Goal: Information Seeking & Learning: Find specific page/section

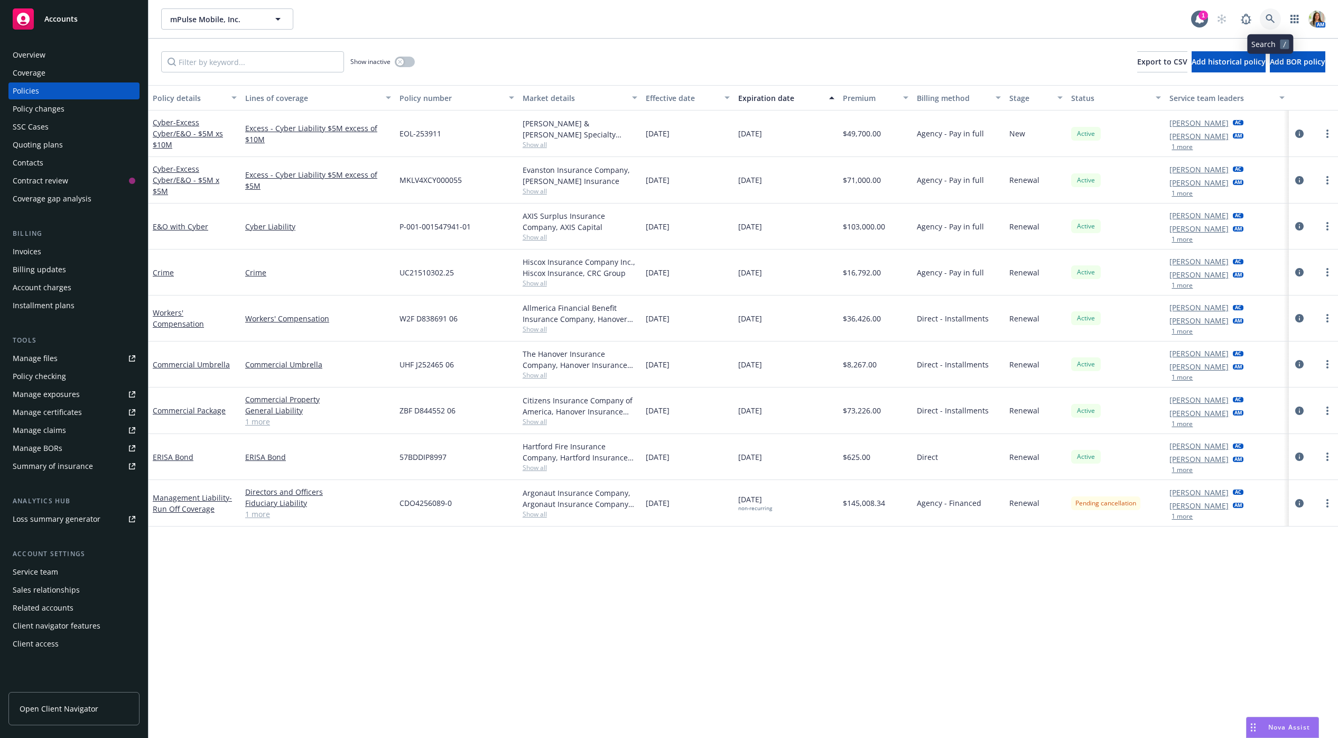
click at [1270, 21] on icon at bounding box center [1271, 19] width 10 height 10
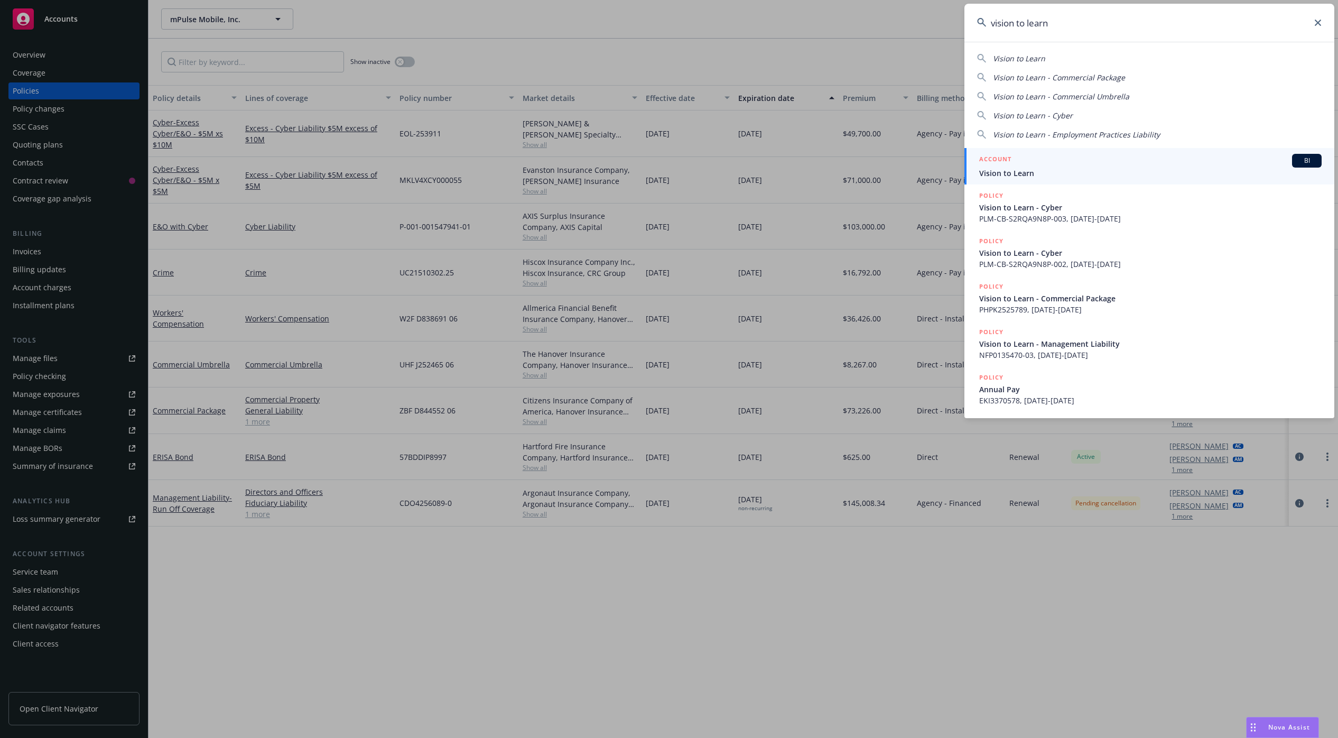
type input "vision to learn"
click at [1062, 169] on span "Vision to Learn" at bounding box center [1150, 173] width 342 height 11
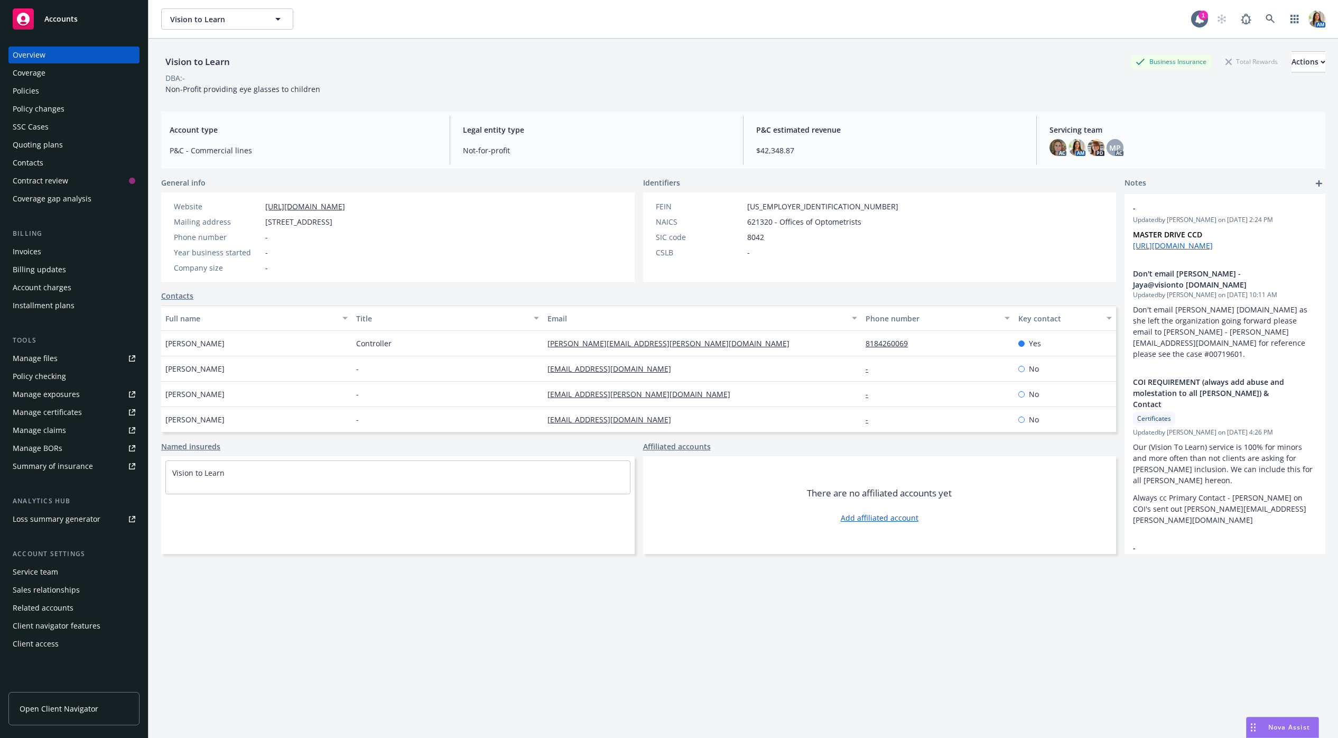
click at [25, 94] on div "Policies" at bounding box center [26, 90] width 26 height 17
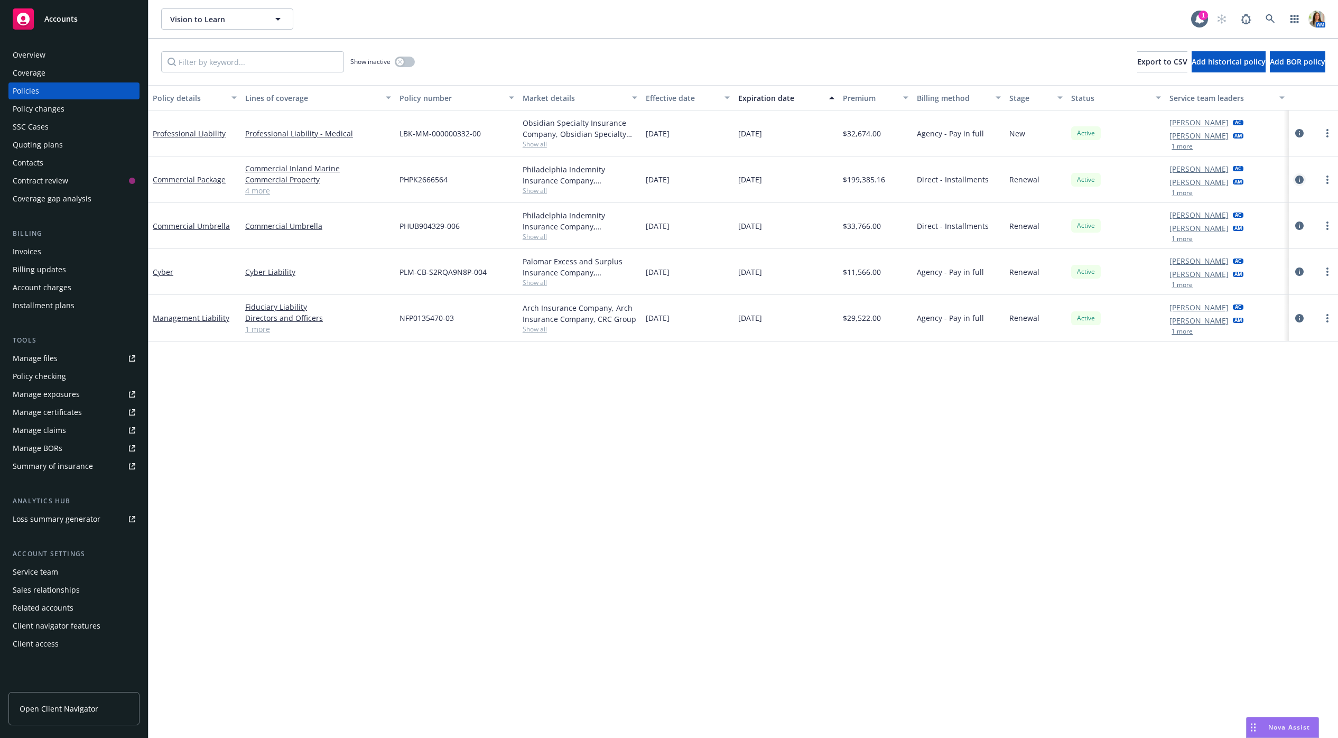
click at [1300, 175] on icon "circleInformation" at bounding box center [1299, 179] width 8 height 8
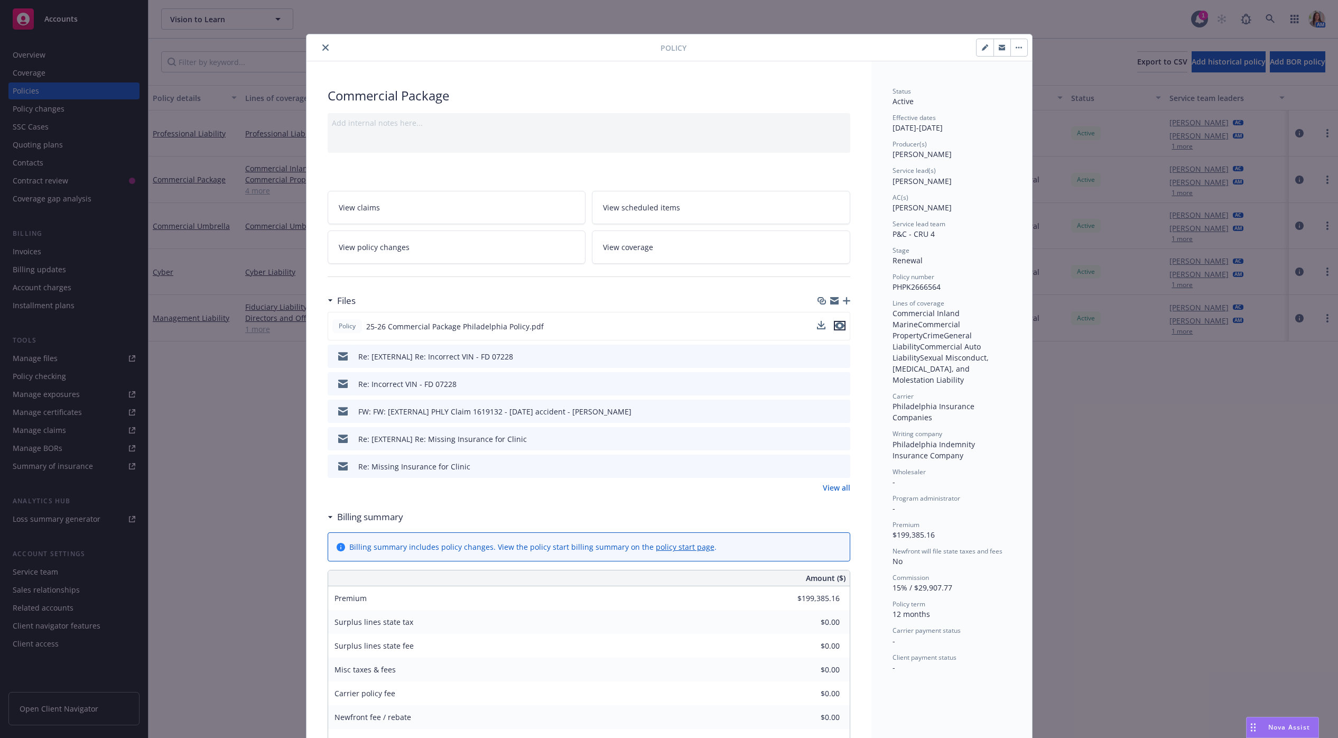
click at [845, 324] on button "preview file" at bounding box center [840, 326] width 12 height 10
click at [329, 39] on div "Policy" at bounding box center [670, 47] width 726 height 27
click at [322, 50] on icon "close" at bounding box center [325, 47] width 6 height 6
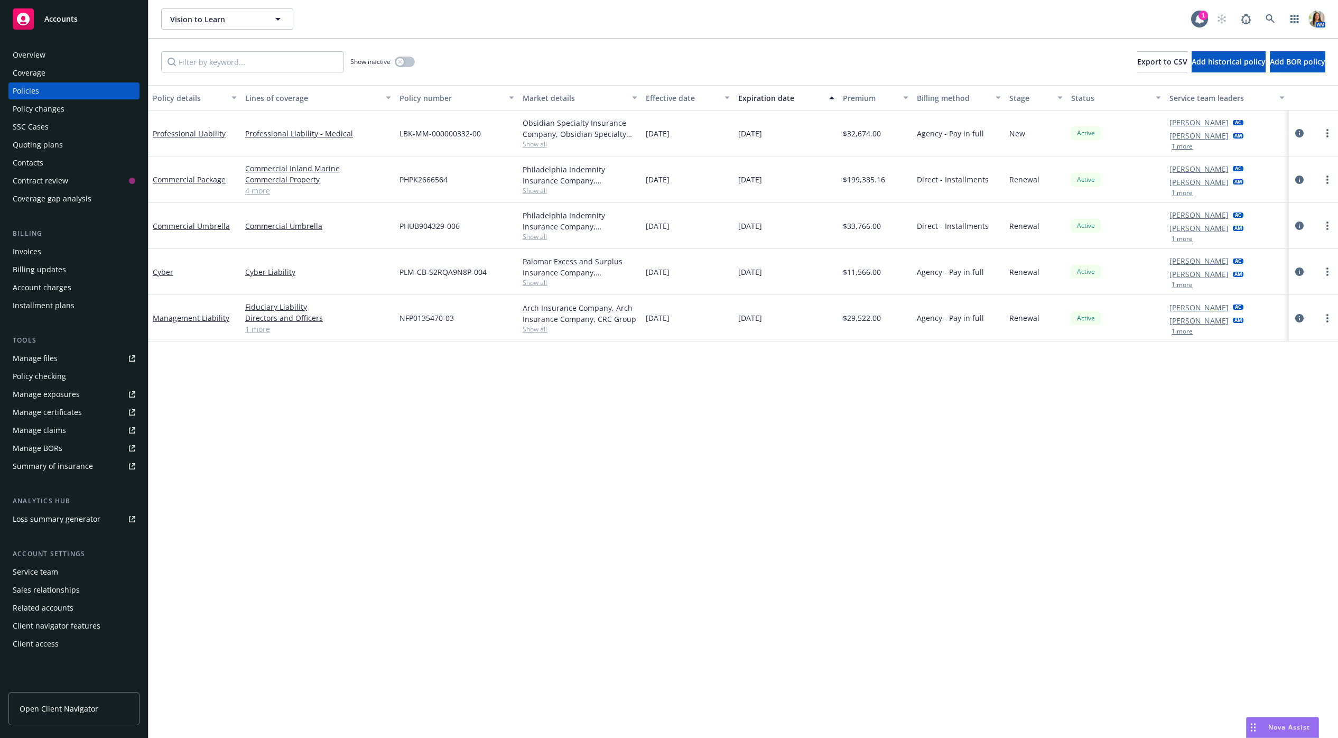
click at [24, 360] on div "Manage files" at bounding box center [35, 358] width 45 height 17
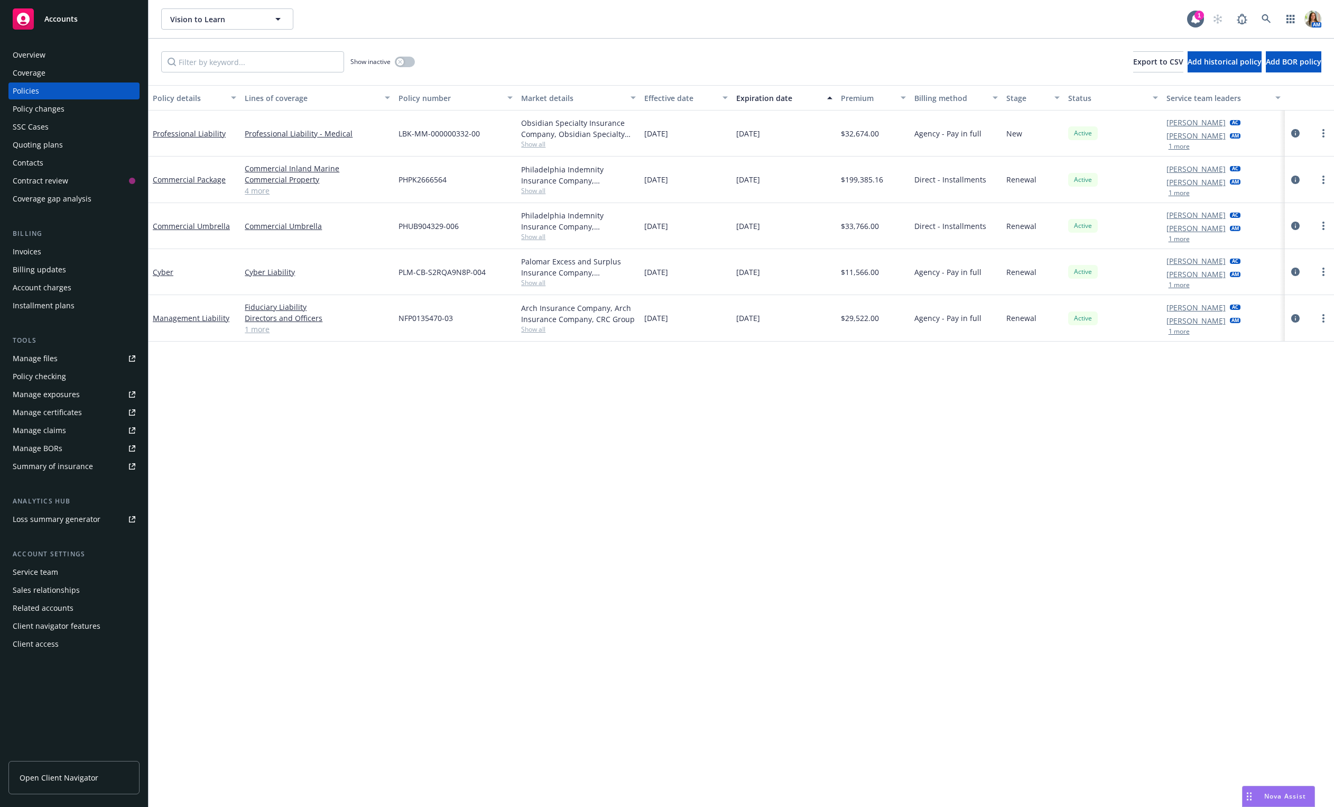
click at [69, 105] on div "Policy changes" at bounding box center [74, 108] width 123 height 17
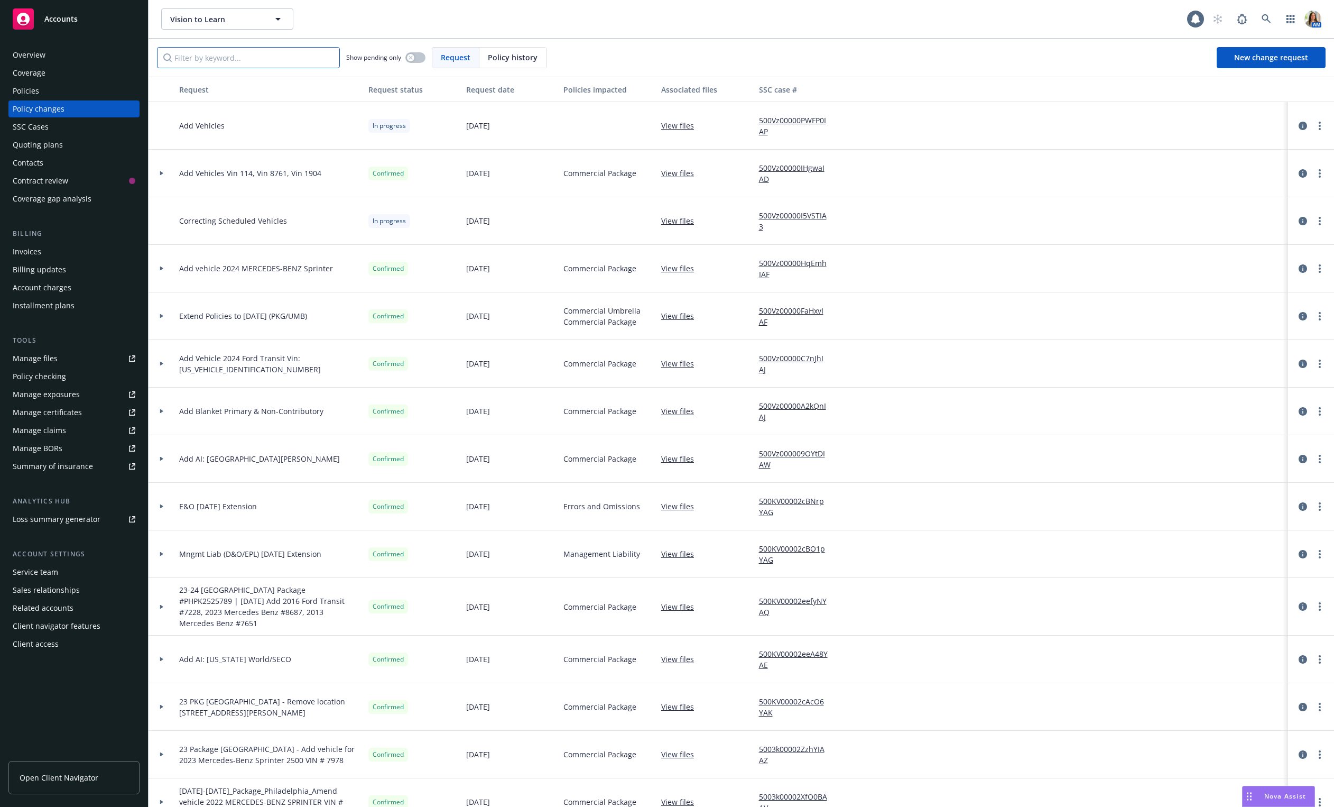
click at [237, 55] on input "Filter by keyword..." at bounding box center [248, 57] width 183 height 21
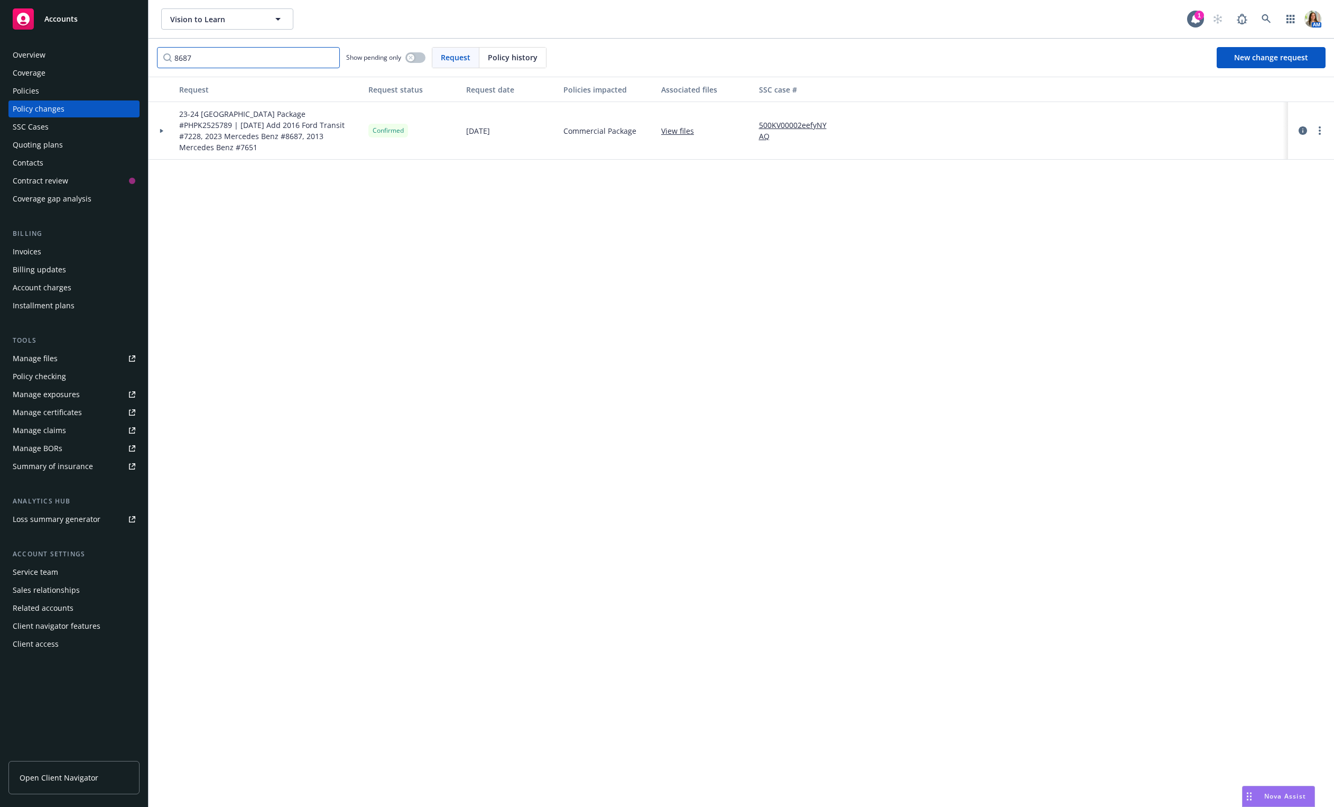
type input "8687"
drag, startPoint x: 193, startPoint y: 139, endPoint x: 249, endPoint y: 139, distance: 56.0
click at [249, 139] on span "23-24 [GEOGRAPHIC_DATA] Package #PHPK2525789 | [DATE] Add 2016 Ford Transit #72…" at bounding box center [269, 130] width 181 height 44
click at [33, 370] on div "Policy checking" at bounding box center [39, 376] width 53 height 17
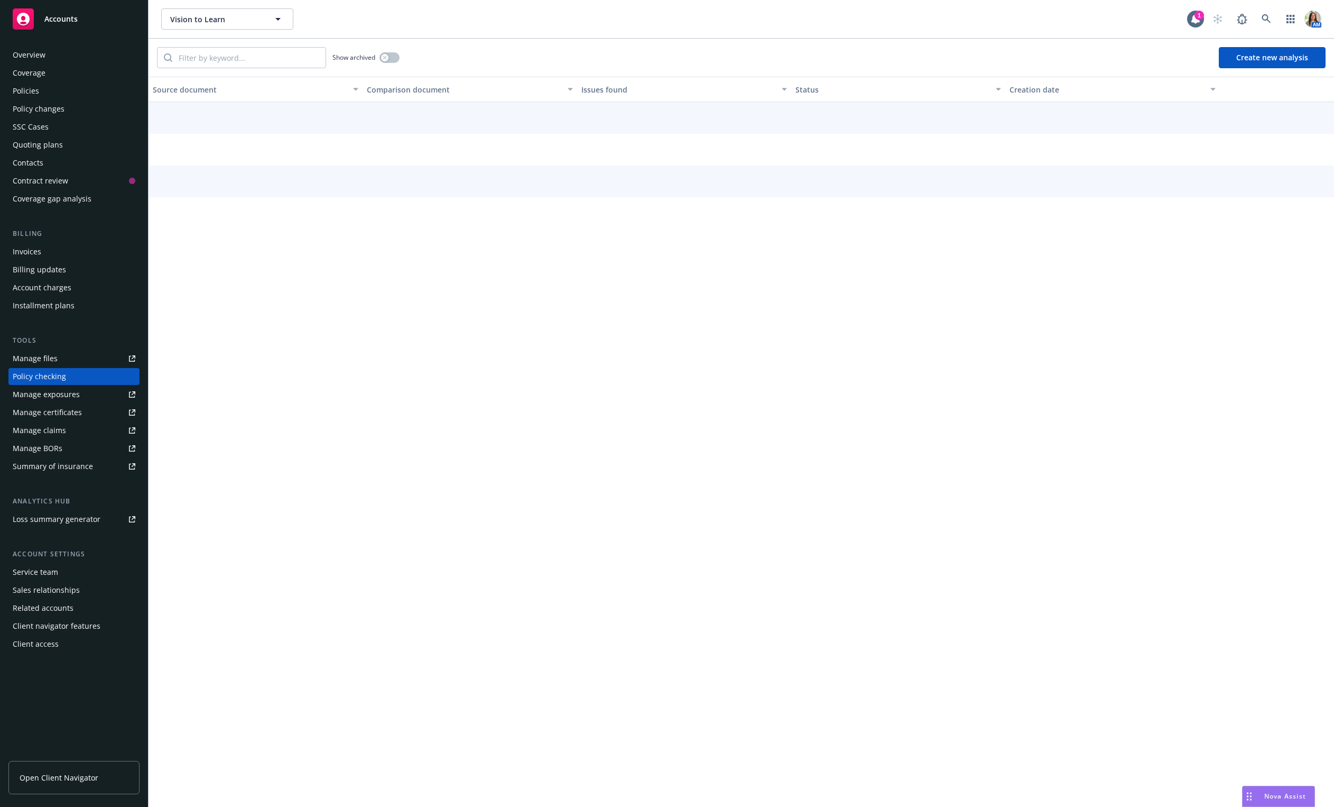
click at [37, 359] on div "Manage files" at bounding box center [35, 358] width 45 height 17
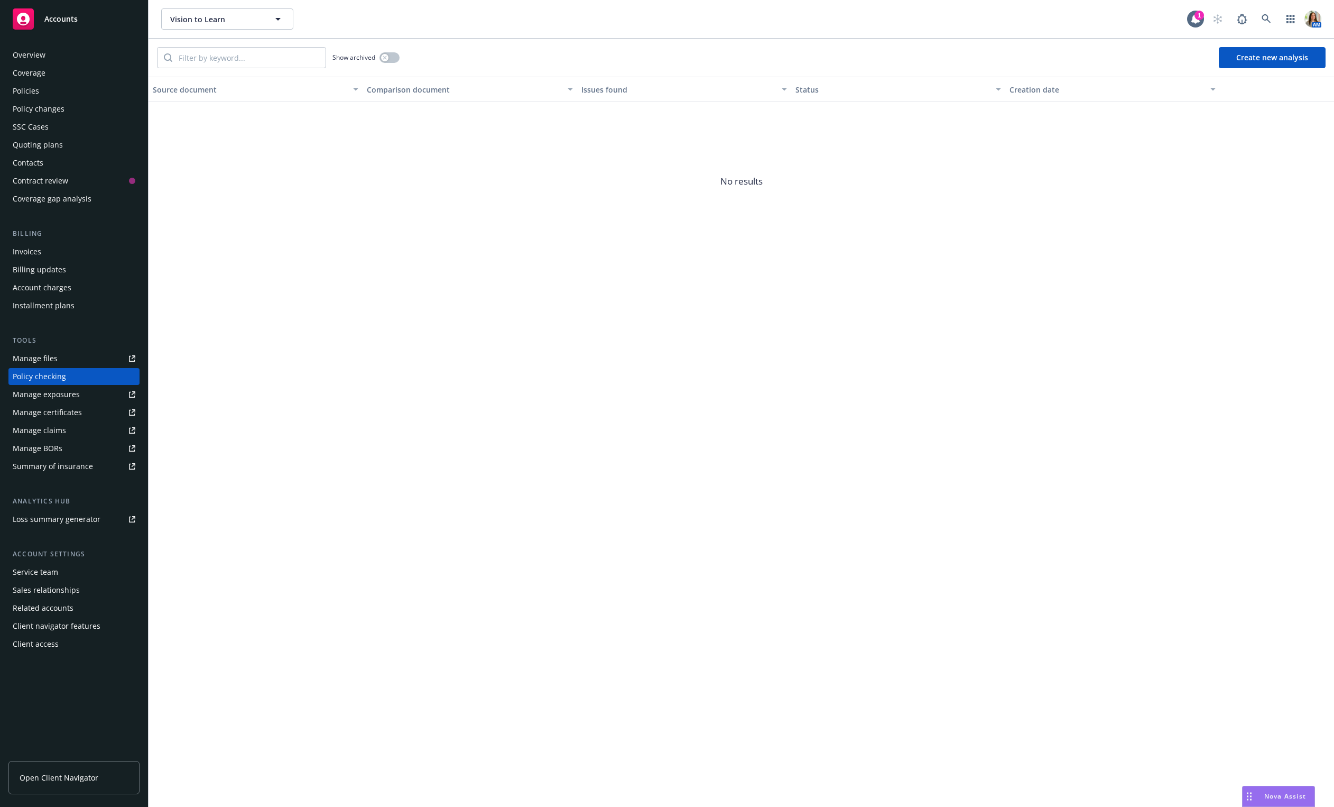
click at [92, 82] on div "Policies" at bounding box center [74, 90] width 123 height 17
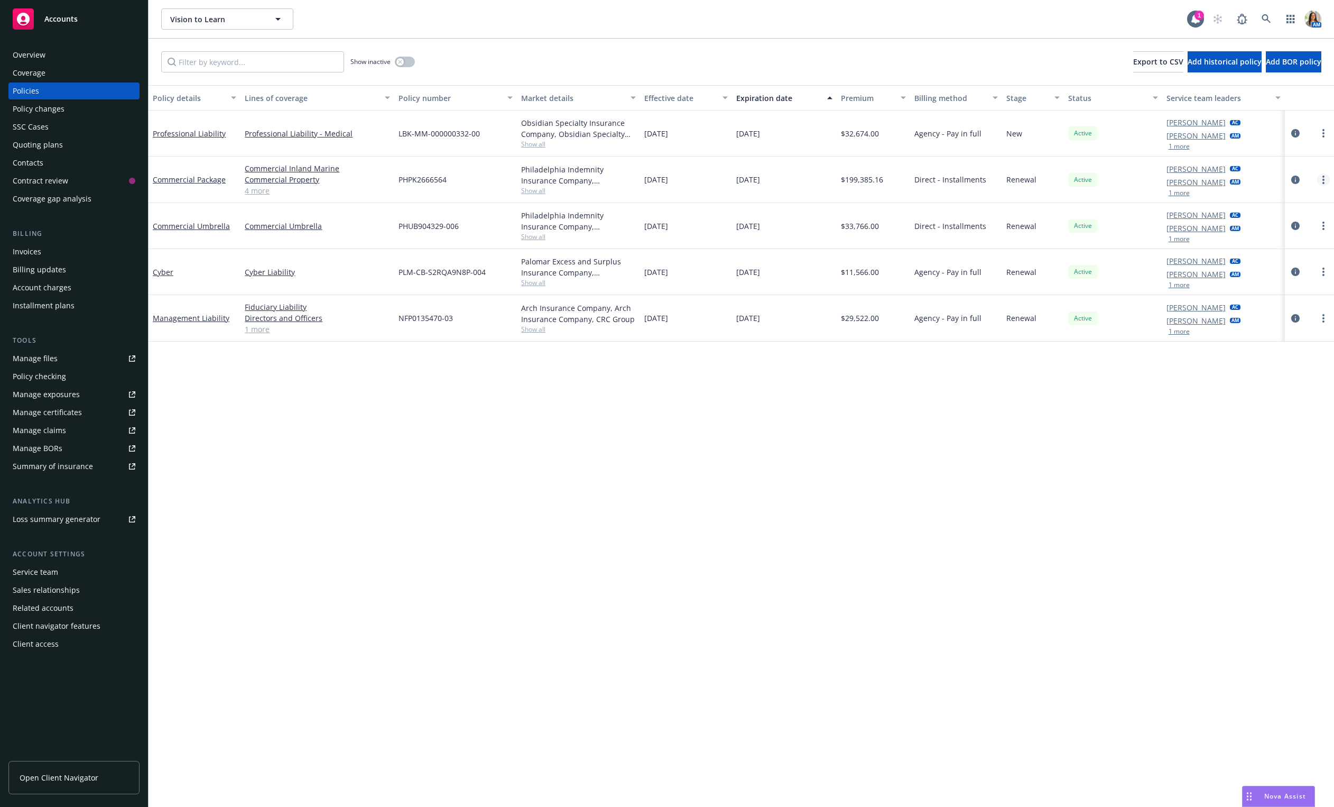
click at [1324, 174] on link "more" at bounding box center [1323, 179] width 13 height 13
click at [1253, 323] on link "Copy logging email" at bounding box center [1267, 328] width 124 height 21
